Goal: Navigation & Orientation: Find specific page/section

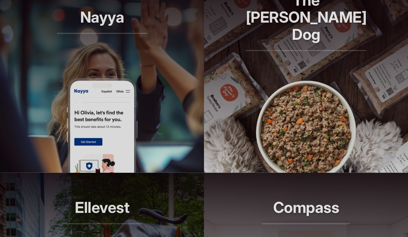
scroll to position [456, 0]
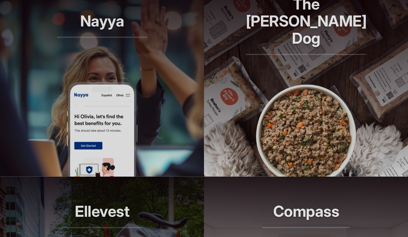
drag, startPoint x: 129, startPoint y: 103, endPoint x: 133, endPoint y: 104, distance: 4.8
click at [129, 103] on img at bounding box center [102, 128] width 71 height 95
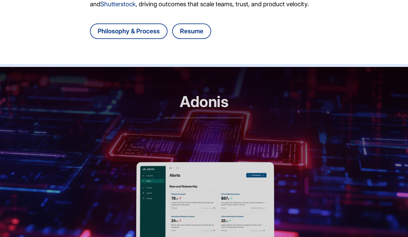
scroll to position [208, 0]
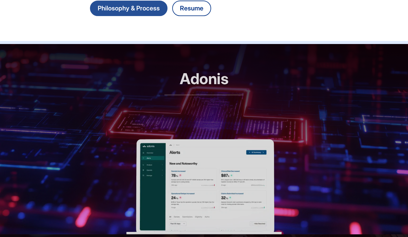
click at [124, 5] on link "Philosophy & Process" at bounding box center [129, 8] width 78 height 15
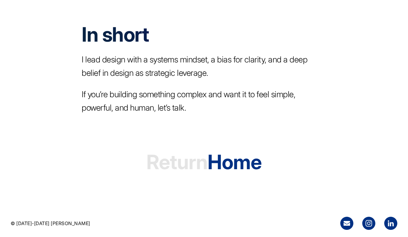
scroll to position [1147, 0]
click at [235, 168] on h1 "Return Home" at bounding box center [203, 161] width 115 height 45
click at [172, 167] on span "Return" at bounding box center [176, 162] width 61 height 24
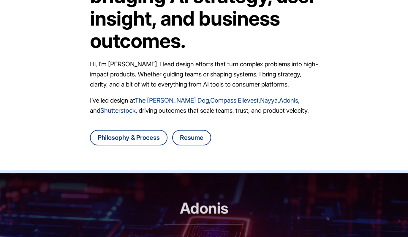
scroll to position [123, 0]
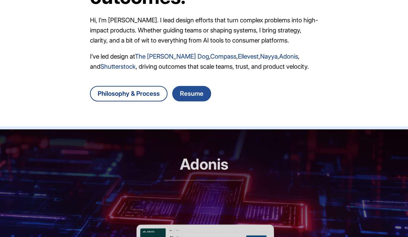
click at [184, 88] on link "Resume" at bounding box center [191, 93] width 39 height 15
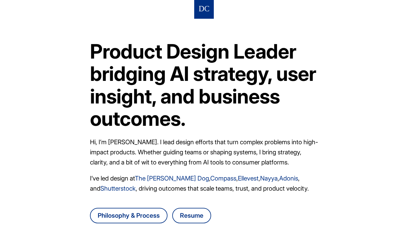
scroll to position [0, 0]
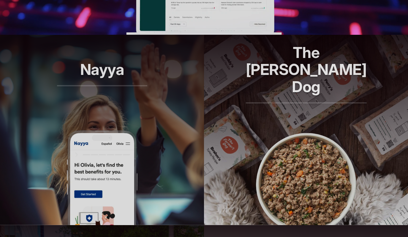
scroll to position [432, 0]
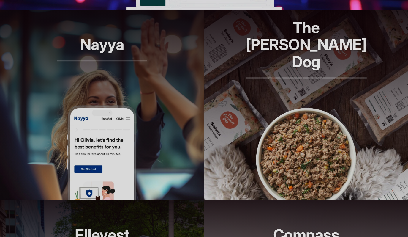
click at [111, 123] on img at bounding box center [102, 152] width 71 height 95
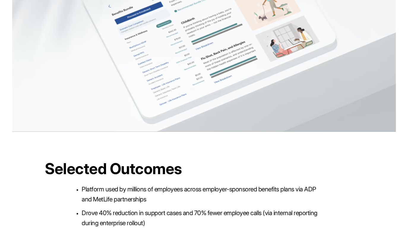
scroll to position [1182, 0]
